Goal: Information Seeking & Learning: Learn about a topic

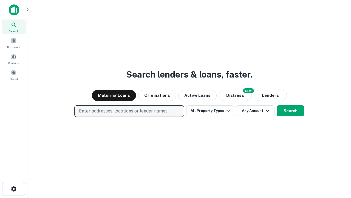
click at [129, 111] on p "Enter addresses, locations or lender names" at bounding box center [123, 111] width 89 height 7
type input "**********"
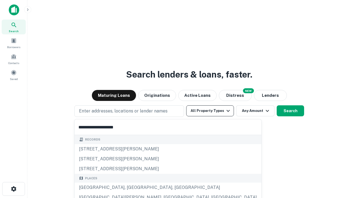
click at [131, 187] on div "[GEOGRAPHIC_DATA], [GEOGRAPHIC_DATA], [GEOGRAPHIC_DATA]" at bounding box center [168, 187] width 187 height 10
click at [210, 111] on button "All Property Types" at bounding box center [210, 110] width 48 height 11
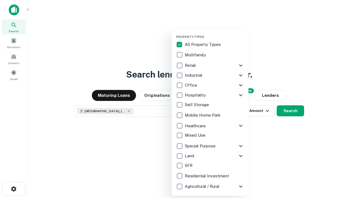
click at [215, 33] on button "button" at bounding box center [214, 33] width 77 height 0
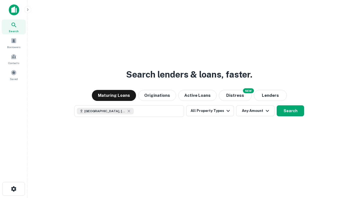
scroll to position [9, 0]
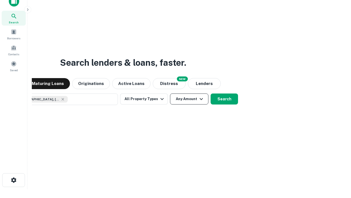
click at [170, 93] on button "Any Amount" at bounding box center [189, 98] width 38 height 11
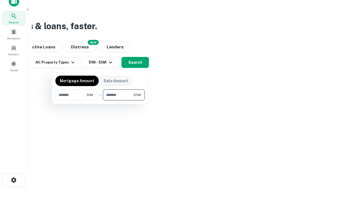
type input "*******"
click at [100, 100] on button "button" at bounding box center [99, 100] width 89 height 0
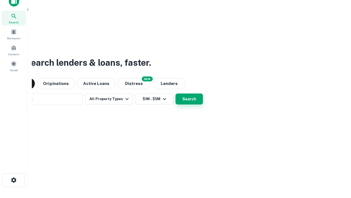
click at [176, 93] on button "Search" at bounding box center [189, 98] width 27 height 11
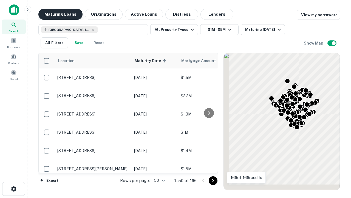
click at [60, 14] on button "Maturing Loans" at bounding box center [60, 14] width 44 height 11
